Goal: Information Seeking & Learning: Learn about a topic

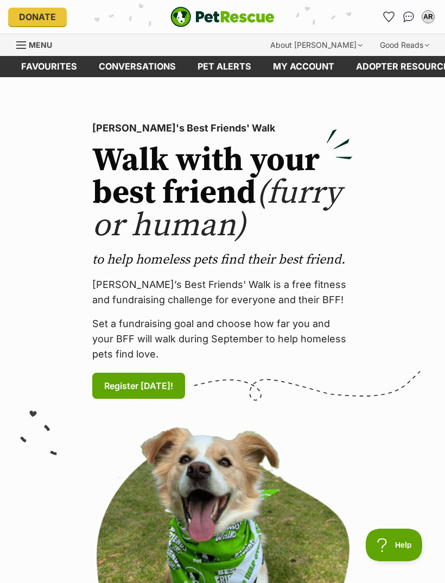
click at [389, 20] on icon "Favourites" at bounding box center [389, 17] width 10 height 10
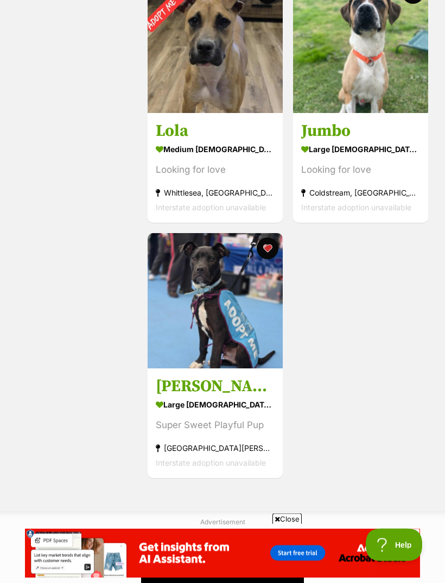
scroll to position [1521, 0]
click at [220, 334] on img at bounding box center [215, 300] width 135 height 135
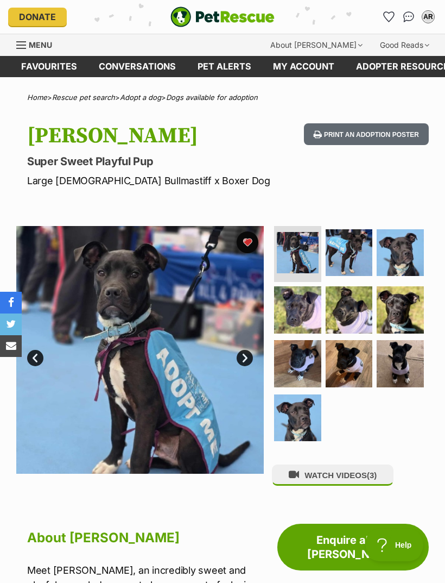
click at [377, 476] on span "(3)" at bounding box center [372, 474] width 10 height 9
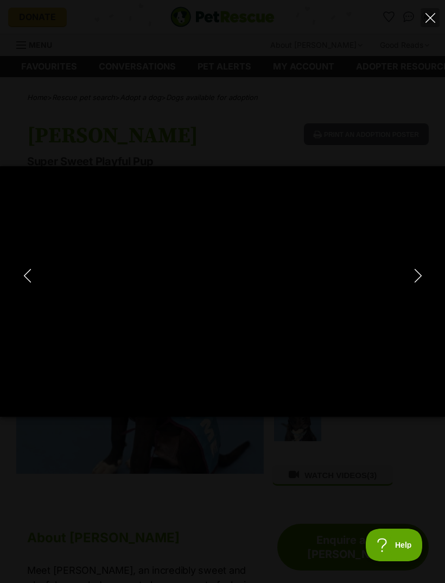
click at [415, 269] on icon "Next" at bounding box center [419, 276] width 14 height 14
type input "77.77"
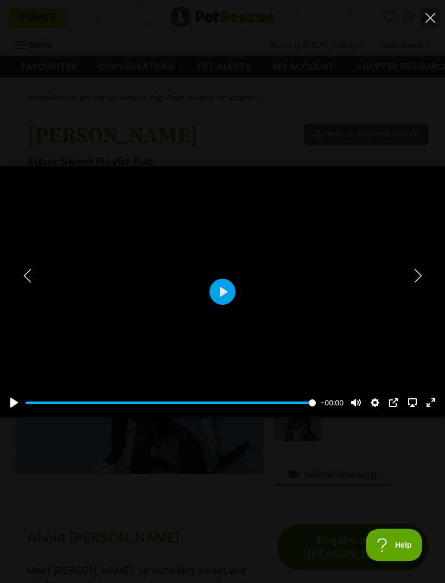
type input "98.63"
click at [430, 18] on icon "Close" at bounding box center [431, 18] width 10 height 10
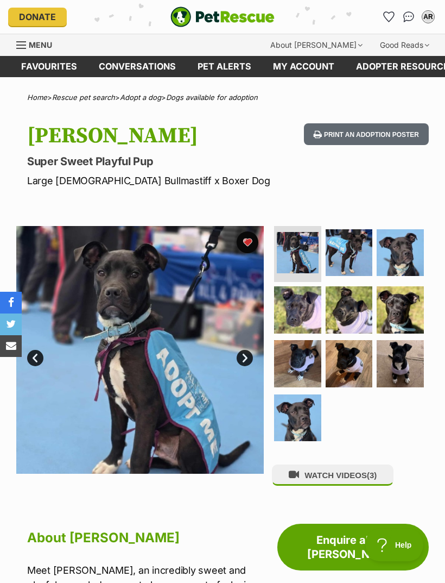
click at [34, 43] on span "Menu" at bounding box center [40, 44] width 23 height 9
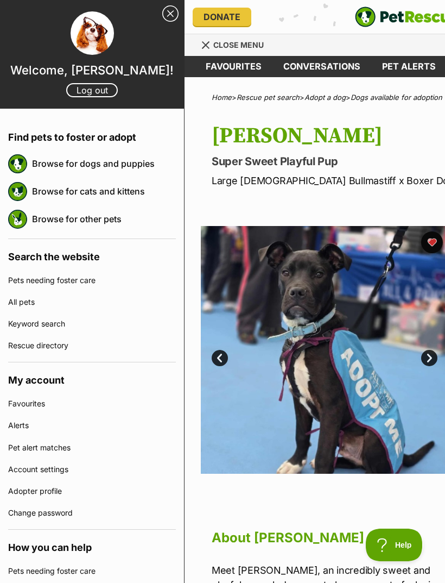
click at [134, 167] on link "Browse for dogs and puppies" at bounding box center [104, 163] width 144 height 23
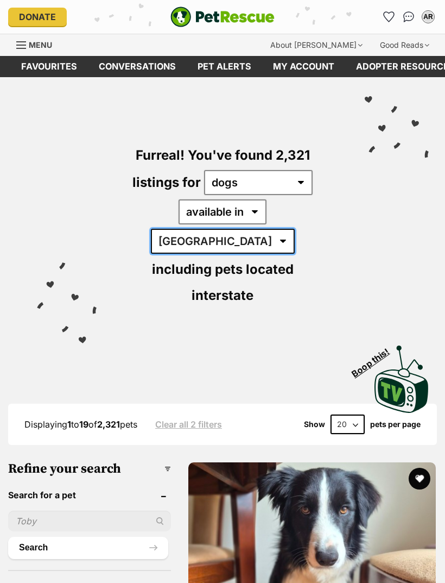
click at [289, 229] on select "Australia ACT NSW NT QLD SA TAS VIC WA" at bounding box center [223, 241] width 144 height 25
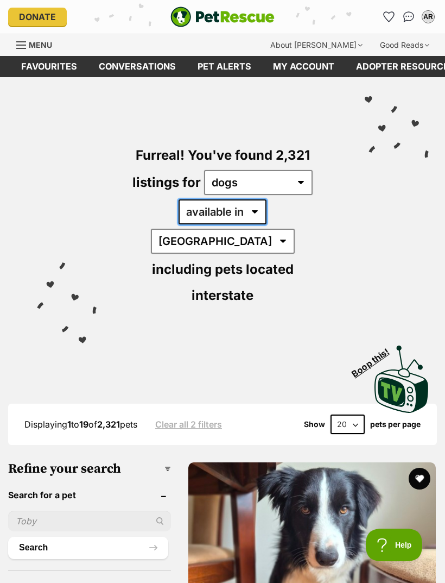
click at [224, 214] on select "available in located in" at bounding box center [223, 211] width 88 height 25
select select "disabled"
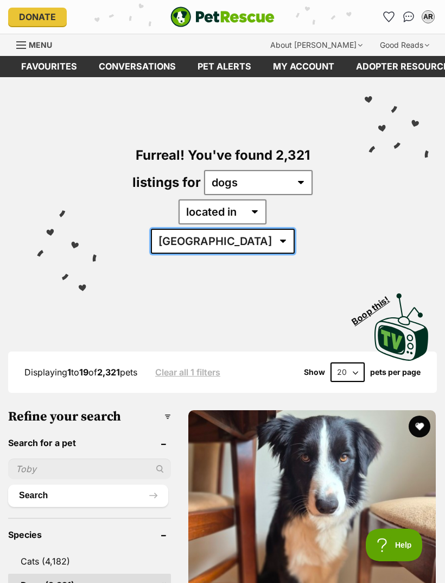
click at [295, 229] on select "Australia ACT NSW QLD SA TAS VIC WA" at bounding box center [223, 241] width 144 height 25
select select "VIC"
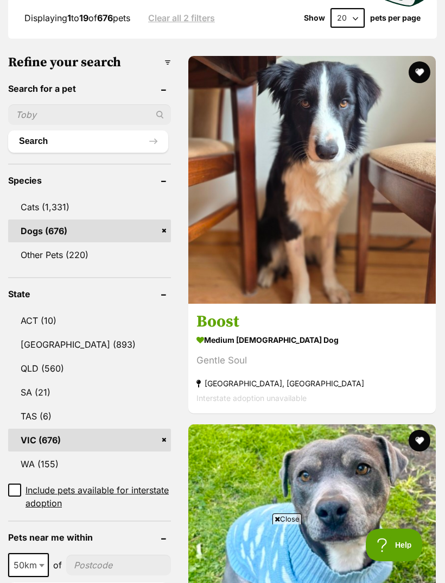
click at [229, 312] on h3 "Boost" at bounding box center [312, 322] width 231 height 21
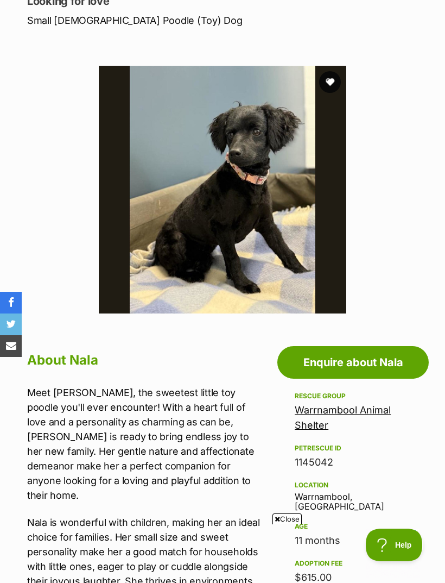
scroll to position [159, 0]
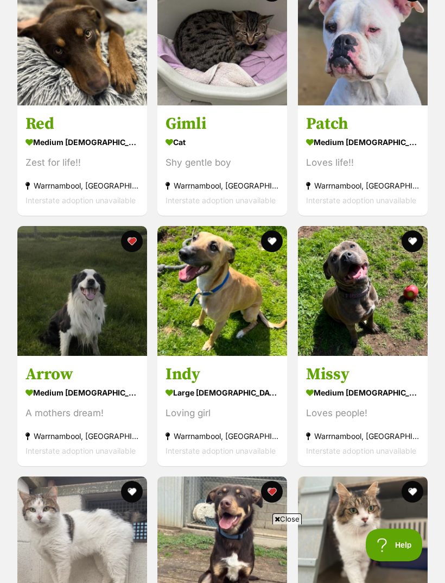
scroll to position [1879, 0]
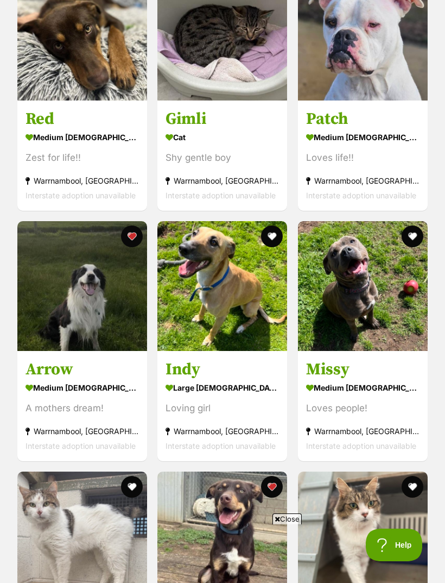
click at [41, 369] on h3 "Arrow" at bounding box center [83, 369] width 114 height 21
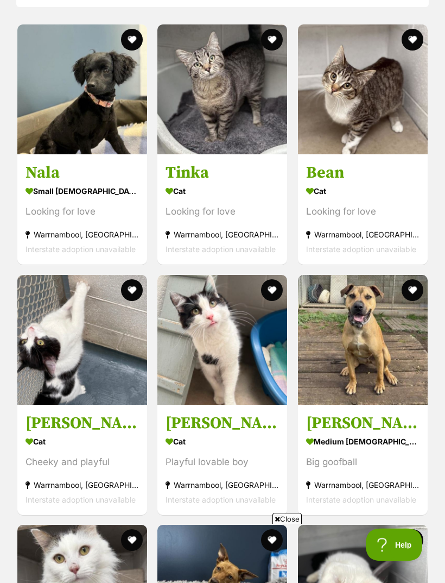
scroll to position [1074, 0]
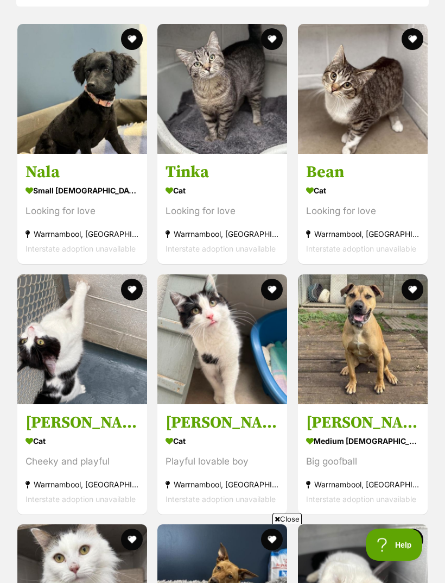
click at [33, 172] on h3 "Nala" at bounding box center [83, 172] width 114 height 21
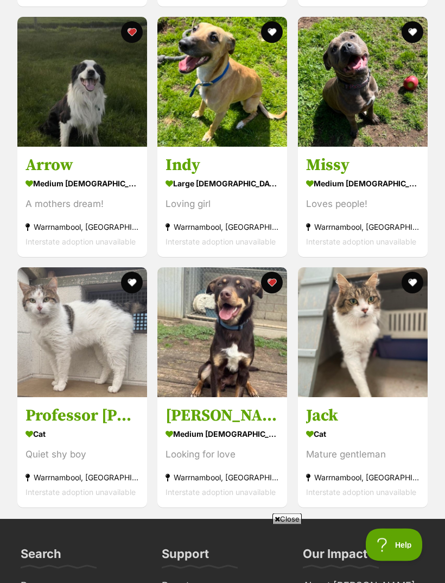
scroll to position [2083, 0]
click at [205, 324] on img at bounding box center [223, 332] width 130 height 130
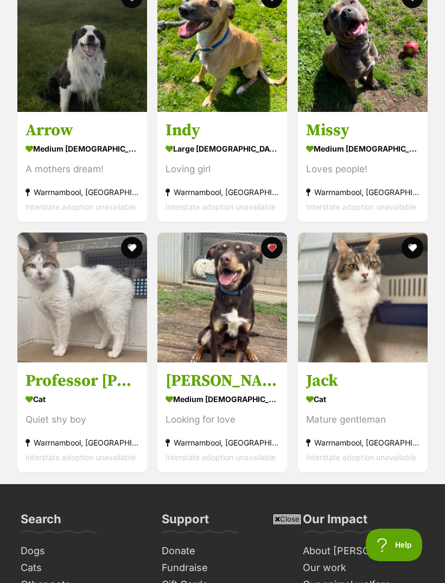
click at [46, 127] on h3 "Arrow" at bounding box center [83, 130] width 114 height 21
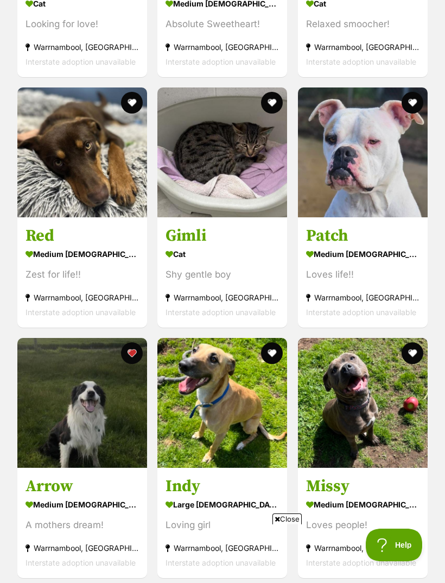
scroll to position [1762, 0]
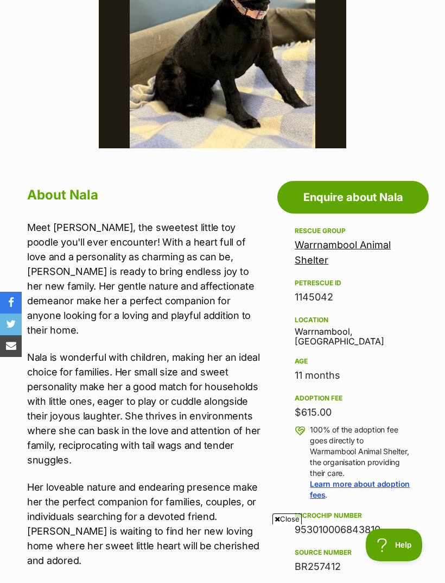
scroll to position [325, 0]
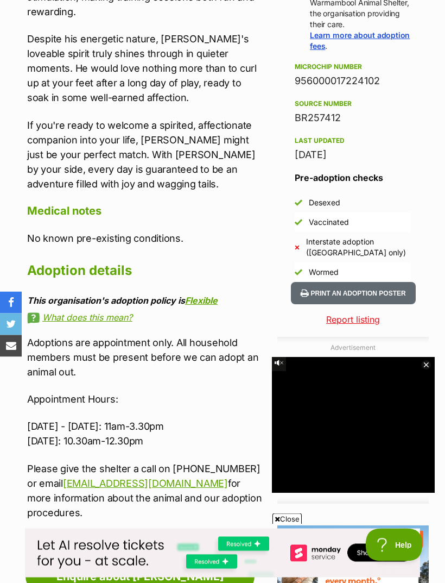
scroll to position [788, 0]
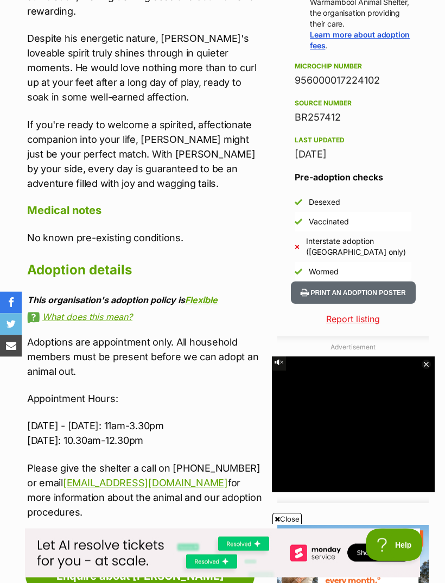
click at [202, 295] on link "Flexible" at bounding box center [201, 300] width 33 height 11
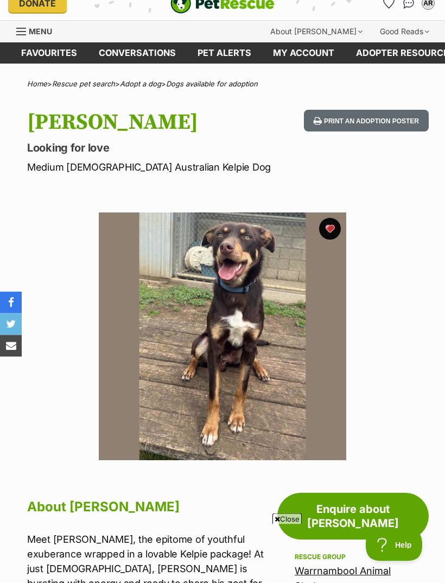
scroll to position [0, 0]
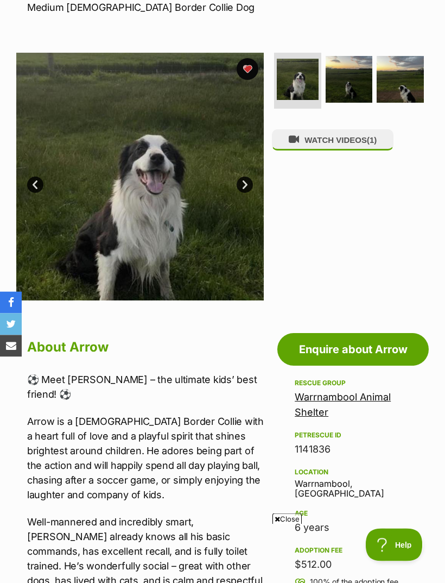
scroll to position [166, 0]
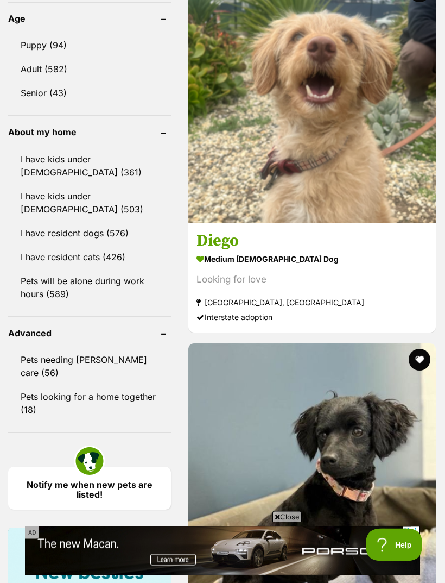
scroll to position [1171, 0]
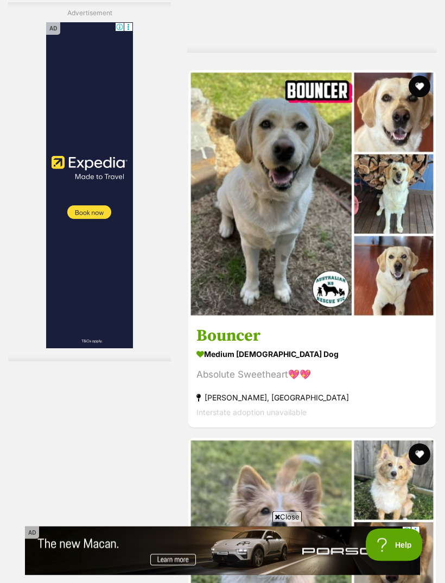
scroll to position [2739, 0]
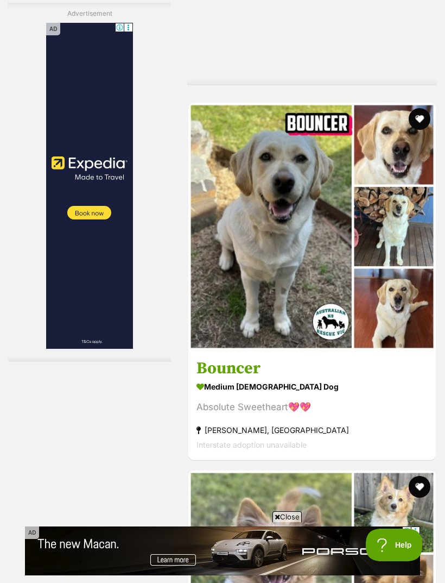
scroll to position [2707, 0]
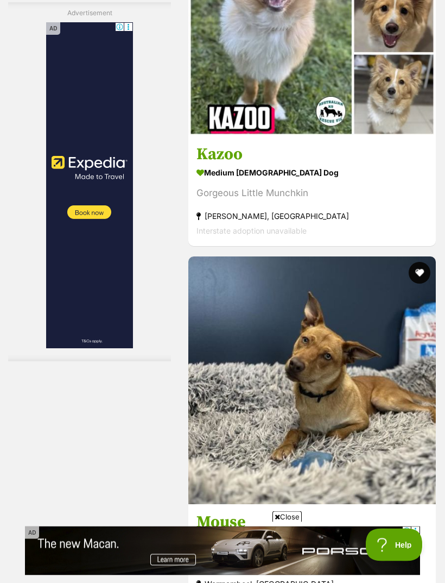
scroll to position [3289, 0]
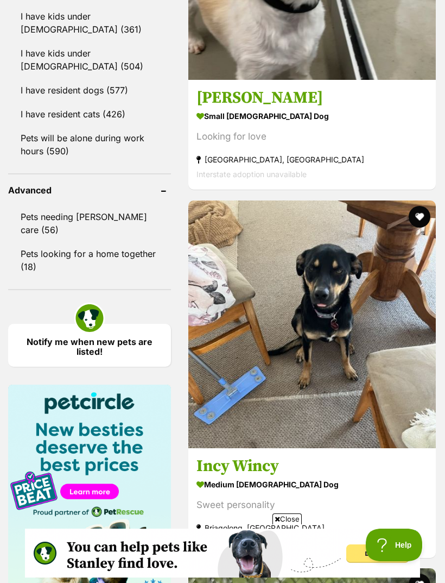
scroll to position [1328, 0]
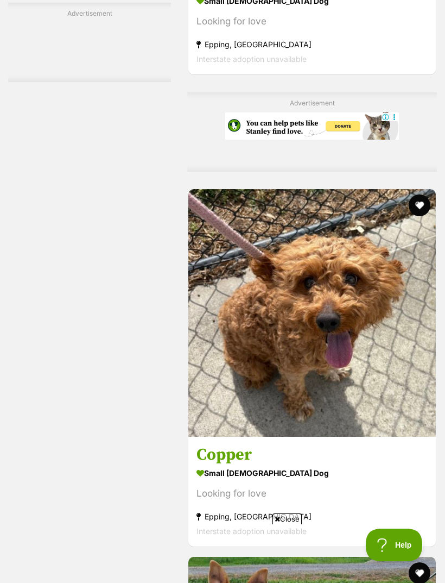
scroll to position [2532, 0]
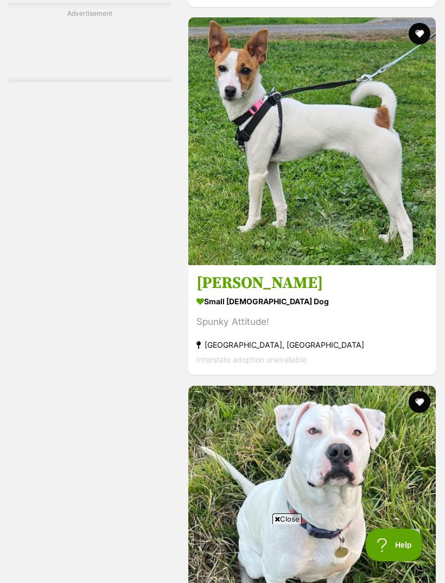
scroll to position [0, 0]
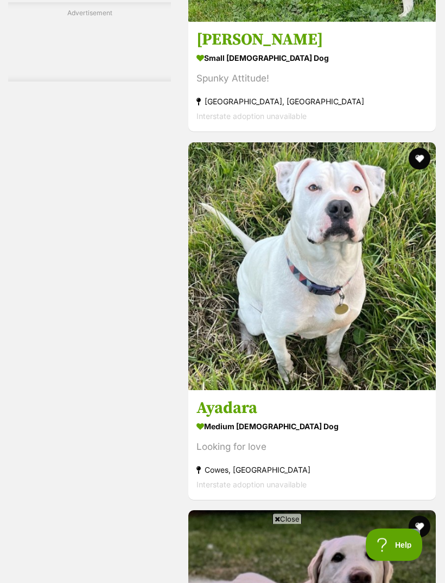
scroll to position [3316, 0]
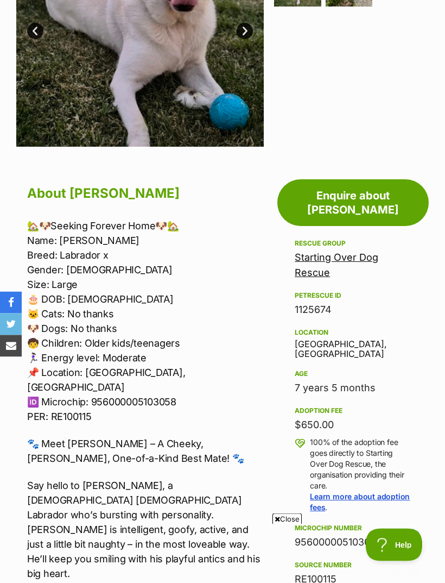
scroll to position [308, 0]
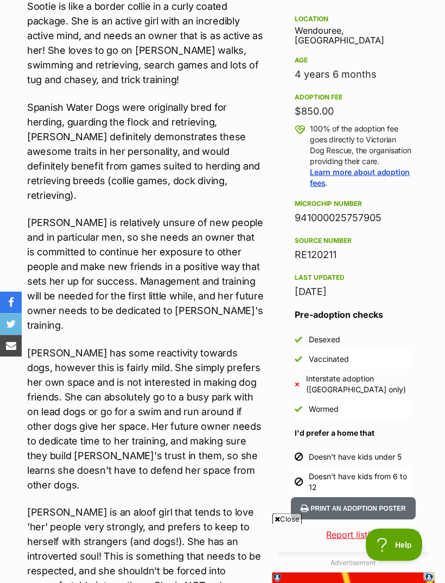
scroll to position [640, 0]
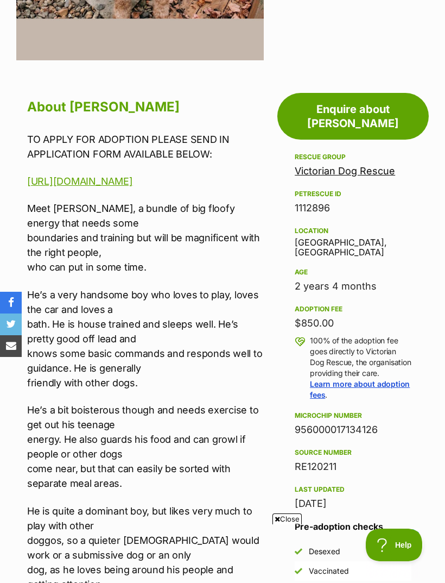
scroll to position [426, 0]
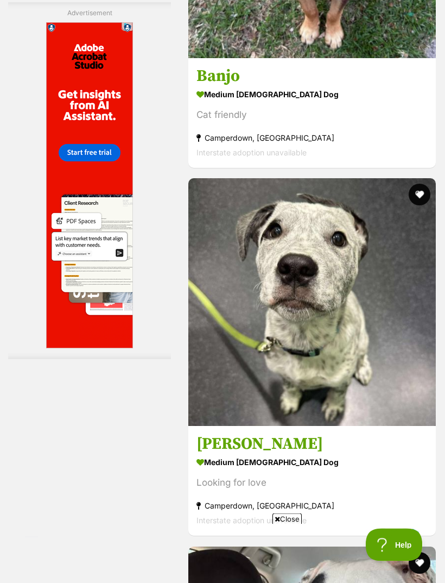
scroll to position [3367, 0]
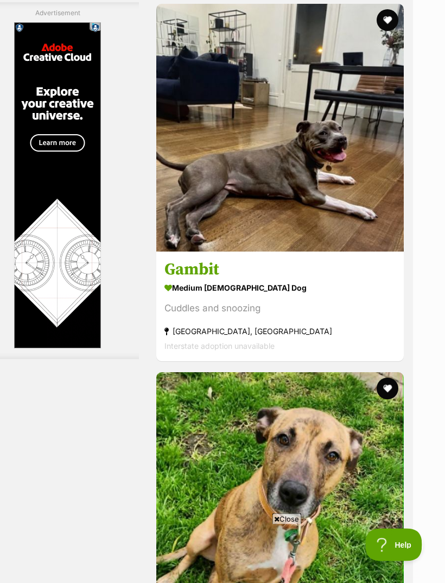
scroll to position [3086, 32]
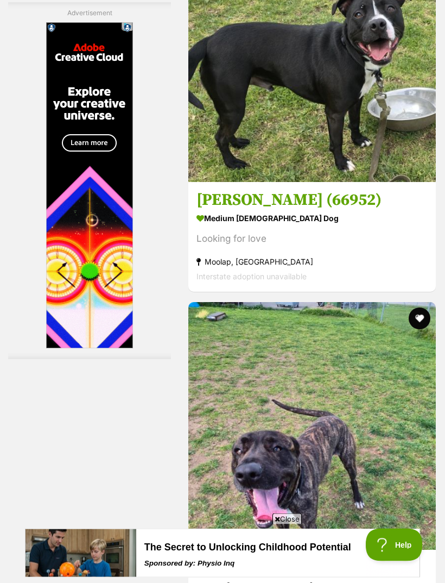
scroll to position [3378, 0]
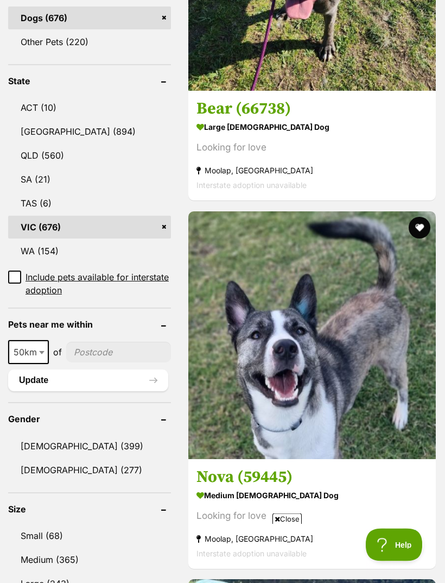
scroll to position [567, 0]
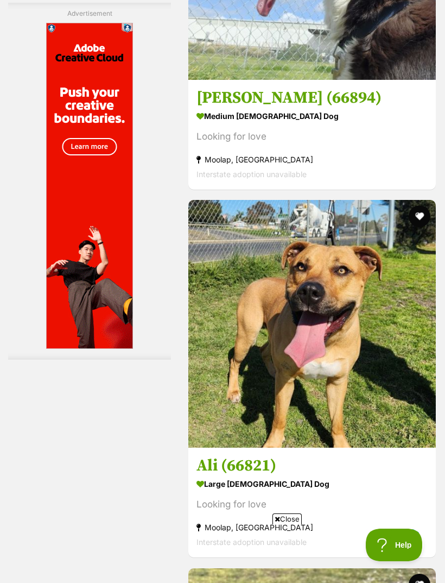
scroll to position [3346, 0]
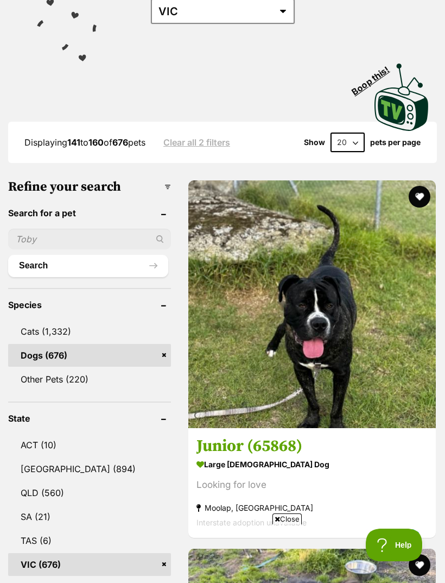
click at [256, 436] on h3 "Junior (65868)" at bounding box center [312, 446] width 231 height 21
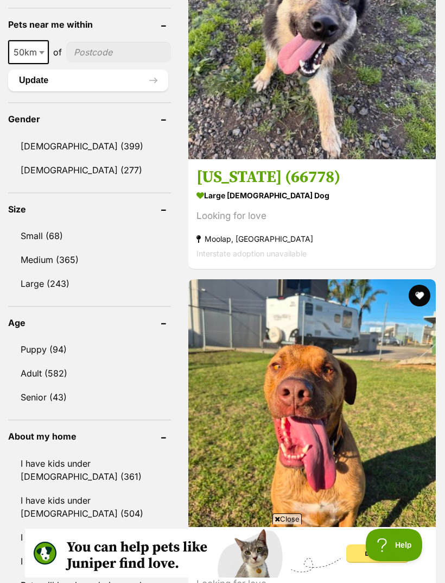
scroll to position [867, 0]
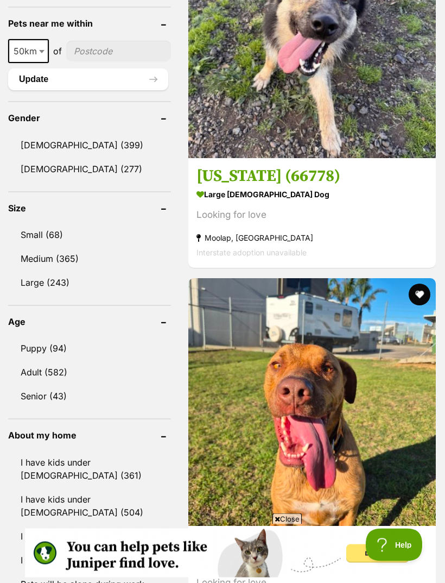
click at [73, 248] on link "Medium (365)" at bounding box center [89, 259] width 163 height 23
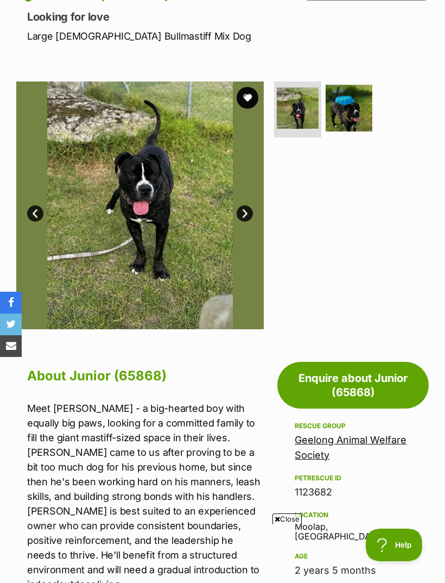
scroll to position [141, 0]
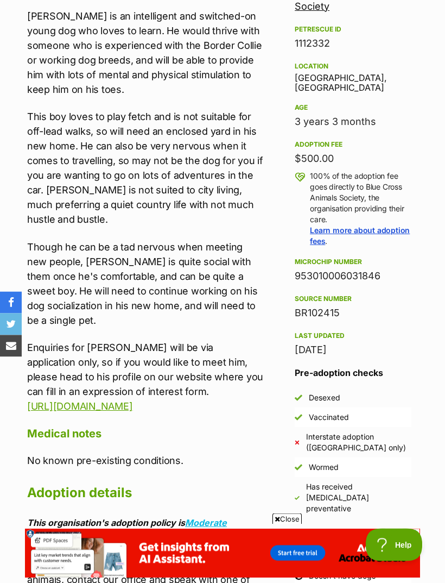
scroll to position [589, 0]
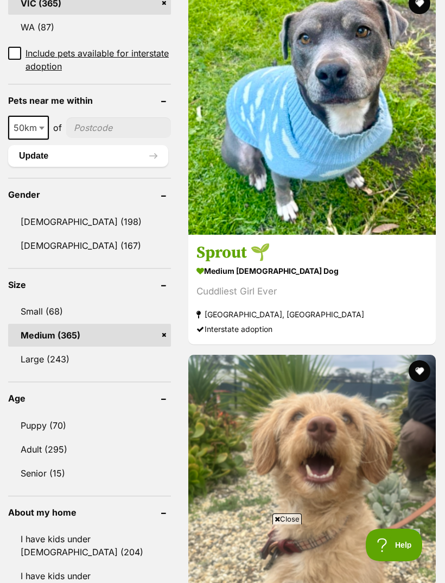
scroll to position [793, 0]
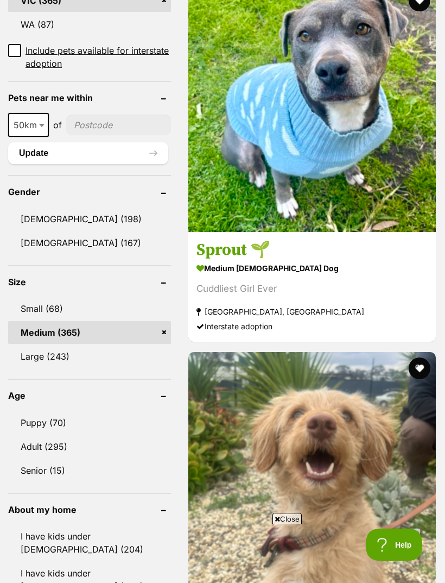
click at [67, 357] on link "Large (243)" at bounding box center [89, 356] width 163 height 23
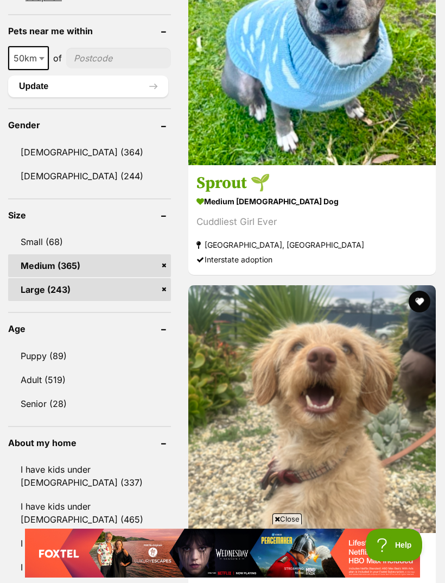
scroll to position [915, 0]
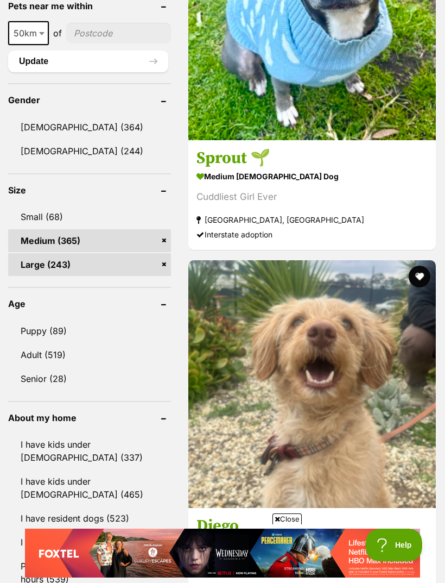
click at [65, 319] on link "Puppy (89)" at bounding box center [89, 330] width 163 height 23
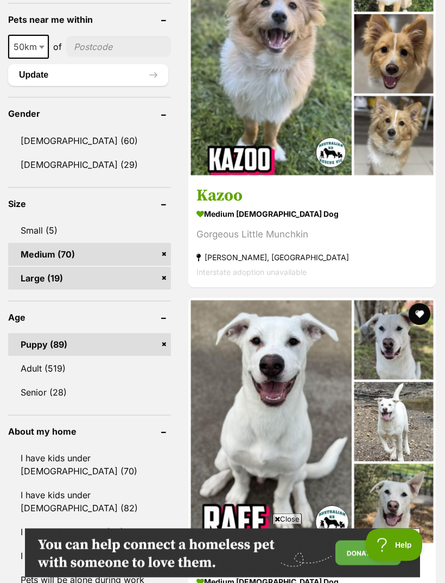
scroll to position [878, 0]
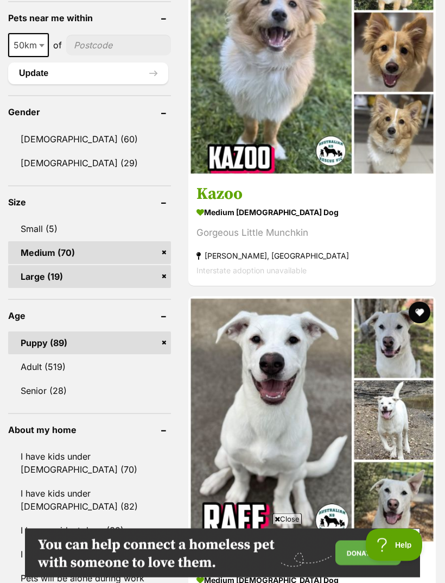
click at [65, 369] on link "Adult (519)" at bounding box center [89, 367] width 163 height 23
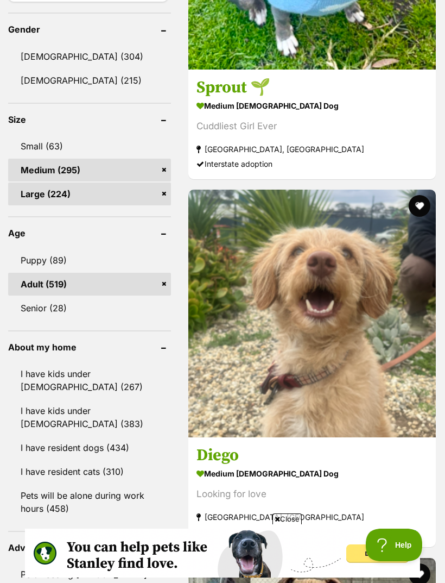
click at [65, 381] on link "I have kids under [DEMOGRAPHIC_DATA] (267)" at bounding box center [89, 380] width 163 height 36
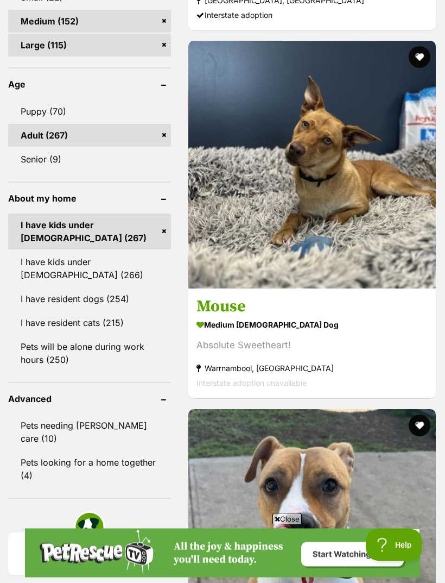
scroll to position [1160, 0]
click at [109, 298] on link "I have resident dogs (254)" at bounding box center [89, 298] width 163 height 23
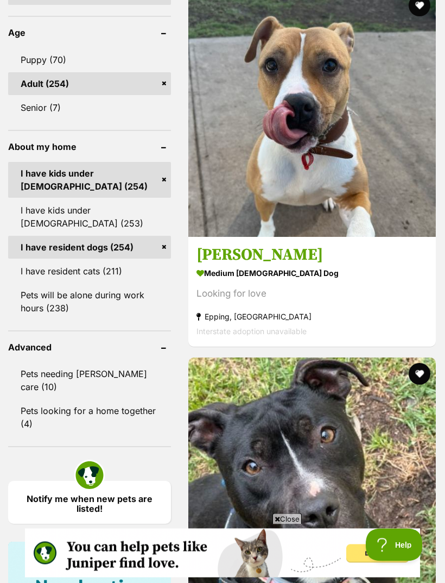
scroll to position [1212, 0]
click at [108, 275] on link "I have resident cats (211)" at bounding box center [89, 271] width 163 height 23
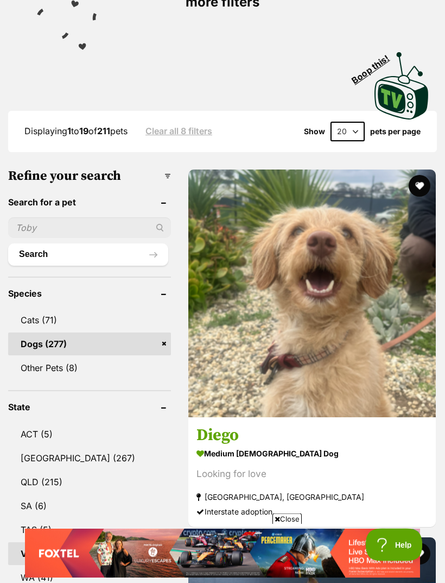
scroll to position [297, 0]
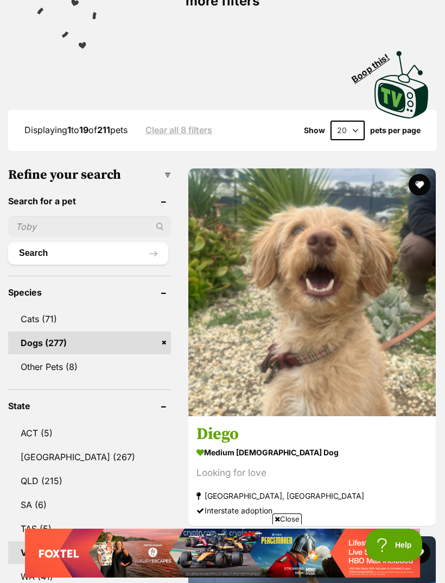
click at [235, 444] on strong "medium male Dog" at bounding box center [312, 452] width 231 height 16
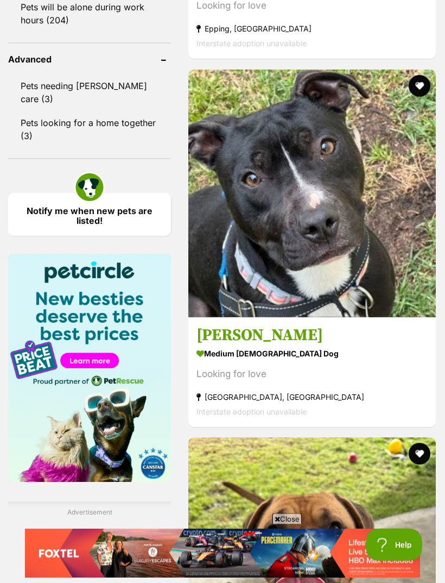
scroll to position [1500, 0]
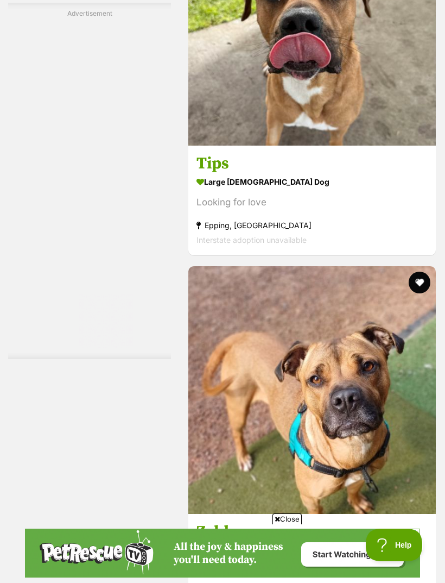
scroll to position [0, 0]
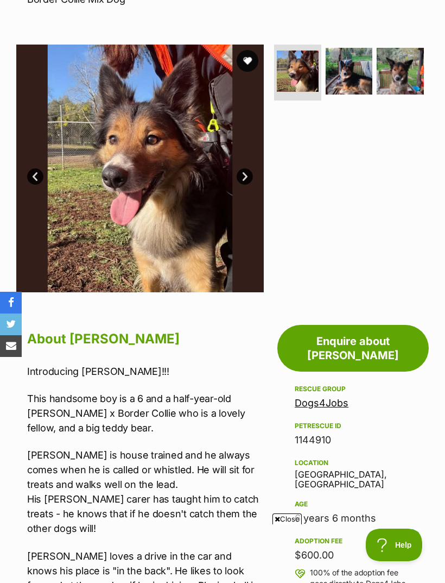
scroll to position [188, 0]
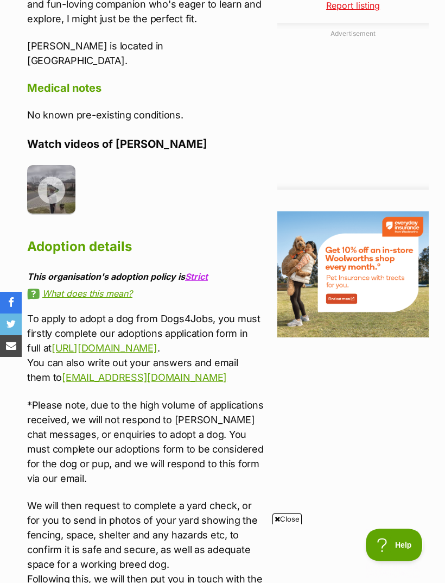
click at [43, 165] on img at bounding box center [51, 189] width 48 height 48
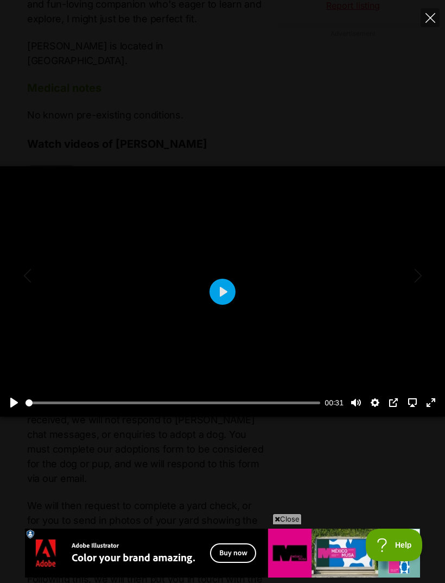
click at [225, 305] on button "Play" at bounding box center [223, 292] width 26 height 26
click at [224, 305] on button "Play" at bounding box center [223, 292] width 26 height 26
click at [10, 411] on button "Pause Play" at bounding box center [13, 402] width 17 height 17
click at [218, 305] on button "Play" at bounding box center [223, 292] width 26 height 26
click at [228, 305] on button "Play" at bounding box center [223, 292] width 26 height 26
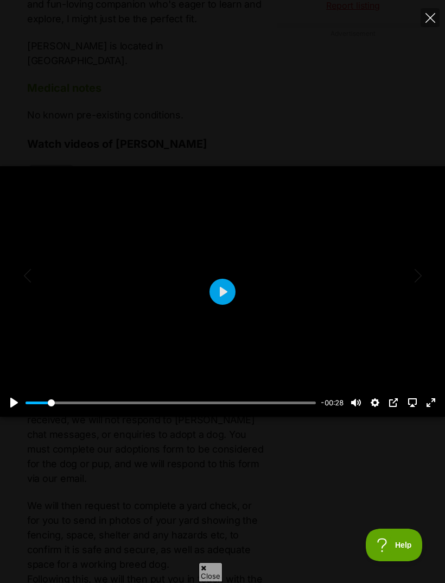
click at [229, 305] on button "Play" at bounding box center [223, 292] width 26 height 26
click at [21, 411] on button "Pause Play" at bounding box center [13, 402] width 17 height 17
click at [72, 417] on div "Pause Play % buffered 00:00 -00:26 Unmute Mute Disable captions Enable captions…" at bounding box center [222, 396] width 445 height 42
click at [223, 408] on input "Seek" at bounding box center [171, 403] width 291 height 10
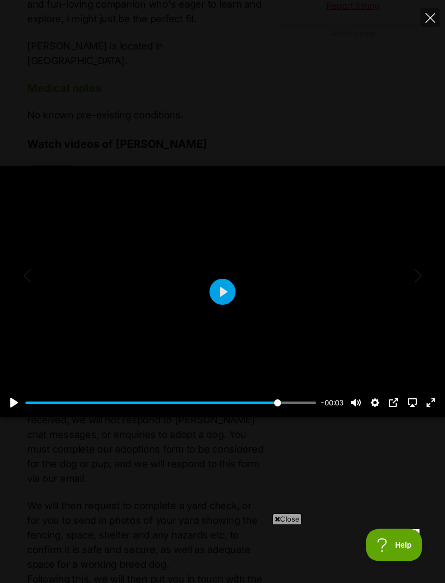
type input "98.44"
click at [430, 17] on icon "Close" at bounding box center [431, 18] width 10 height 10
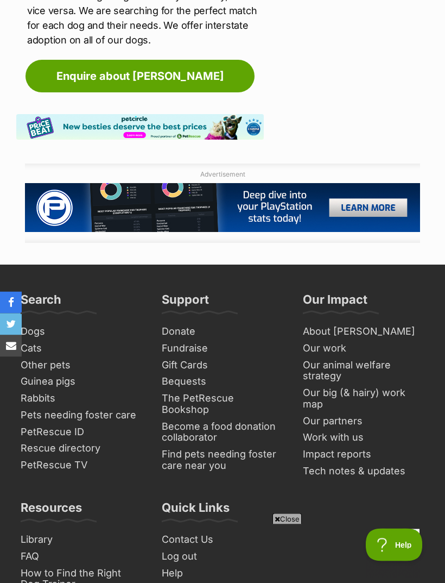
scroll to position [1877, 0]
